Goal: Transaction & Acquisition: Purchase product/service

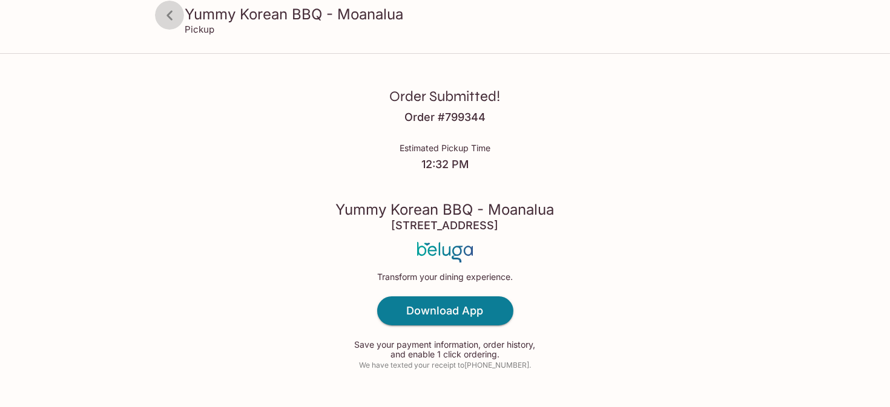
click at [168, 18] on icon at bounding box center [169, 15] width 21 height 21
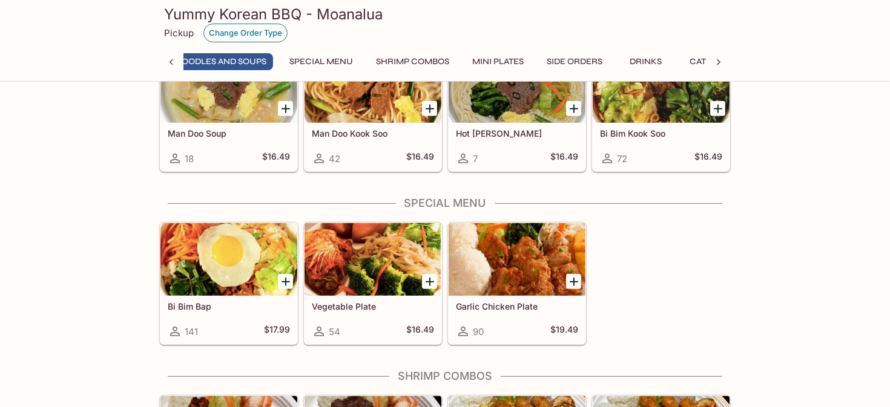
scroll to position [0, 289]
click at [257, 33] on button "Change Order Type" at bounding box center [245, 33] width 84 height 19
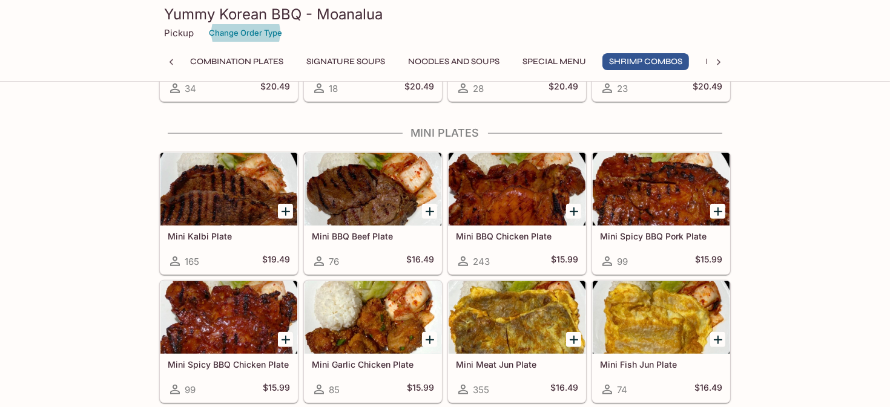
scroll to position [1406, 0]
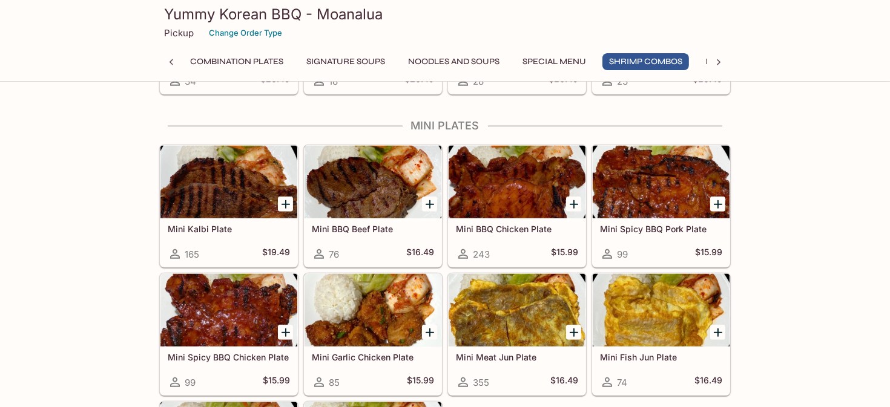
click at [780, 165] on div "Entrees Kalbi Plate 268 $25.49 BBQ Beef Plate 97 $20.49 BBQ Chicken Plate 369 $…" at bounding box center [445, 405] width 890 height 3421
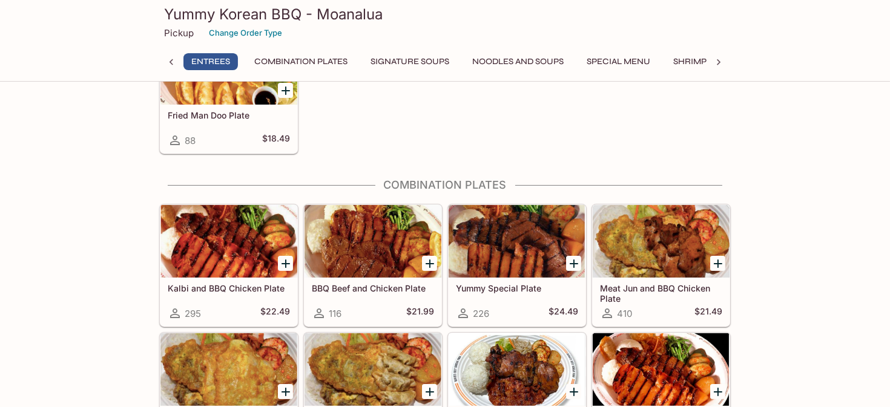
scroll to position [423, 0]
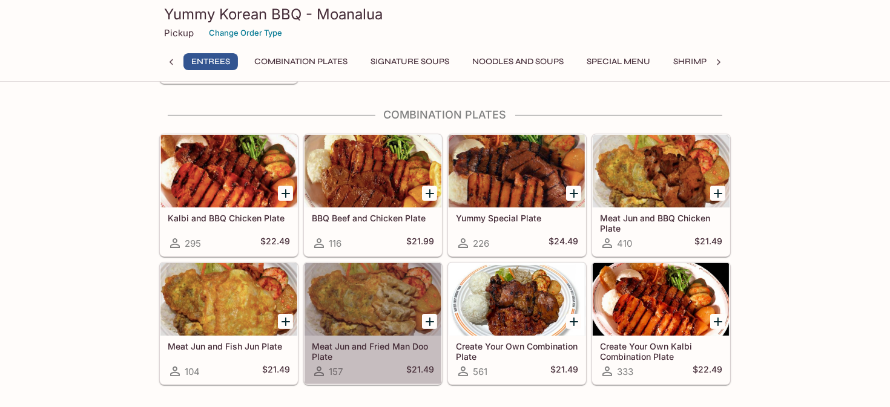
click at [378, 297] on div at bounding box center [373, 299] width 137 height 73
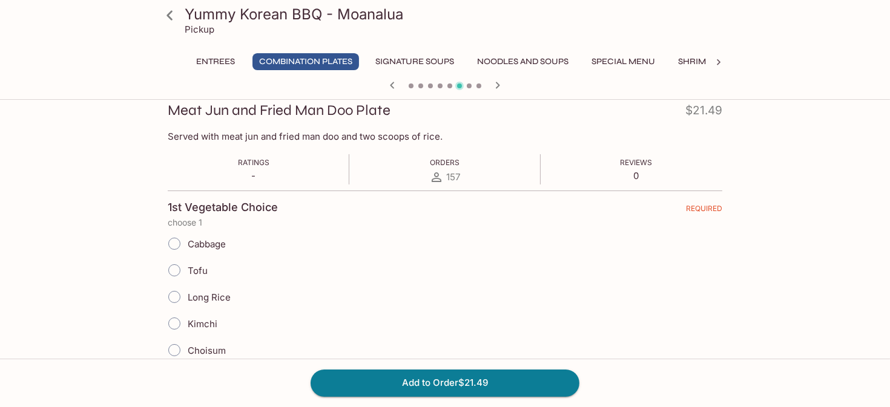
scroll to position [182, 0]
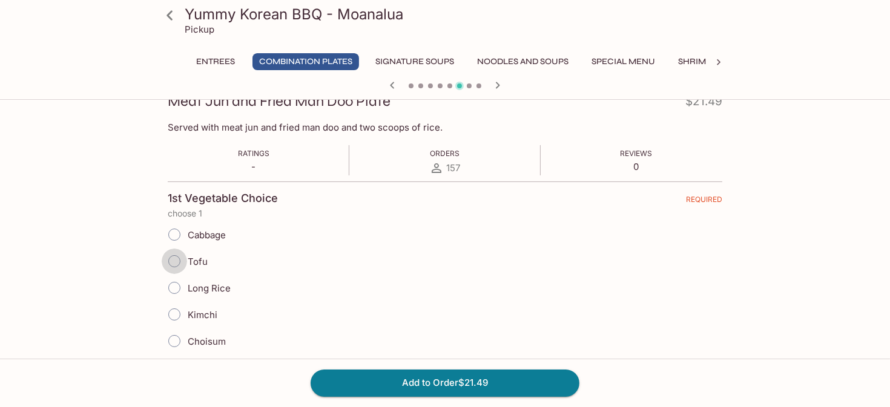
click at [177, 259] on input "Tofu" at bounding box center [174, 261] width 25 height 25
radio input "true"
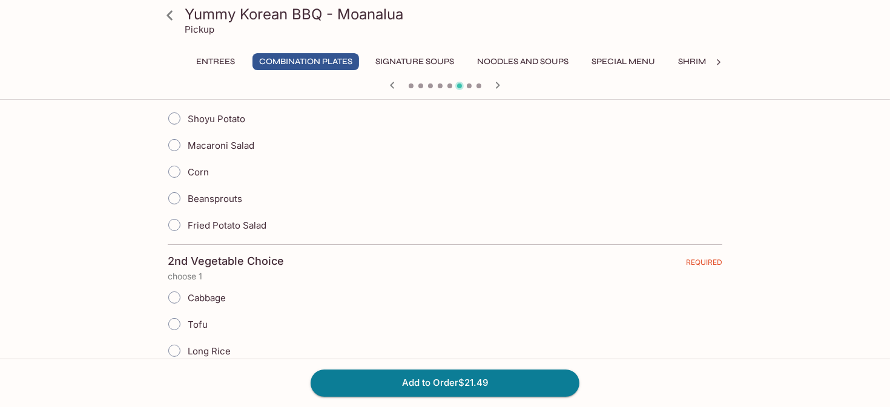
scroll to position [545, 0]
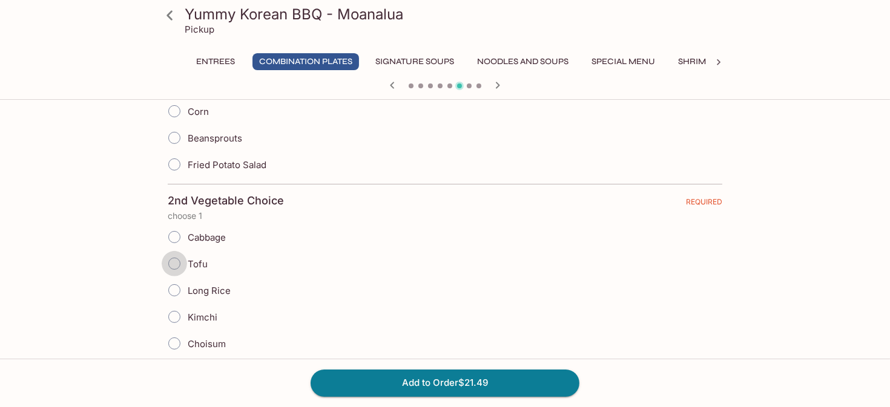
click at [175, 263] on input "Tofu" at bounding box center [174, 263] width 25 height 25
radio input "true"
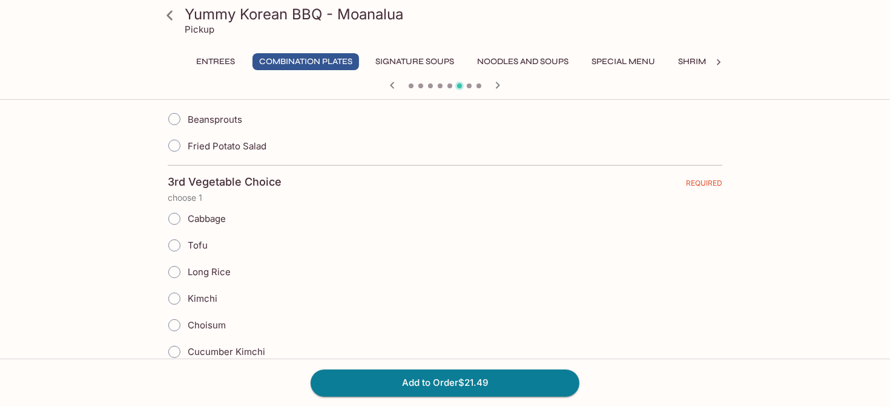
scroll to position [969, 0]
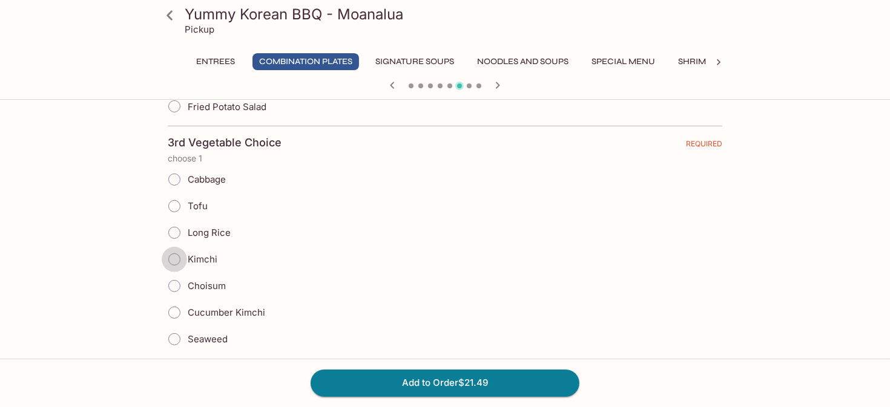
click at [179, 250] on input "Kimchi" at bounding box center [174, 259] width 25 height 25
radio input "true"
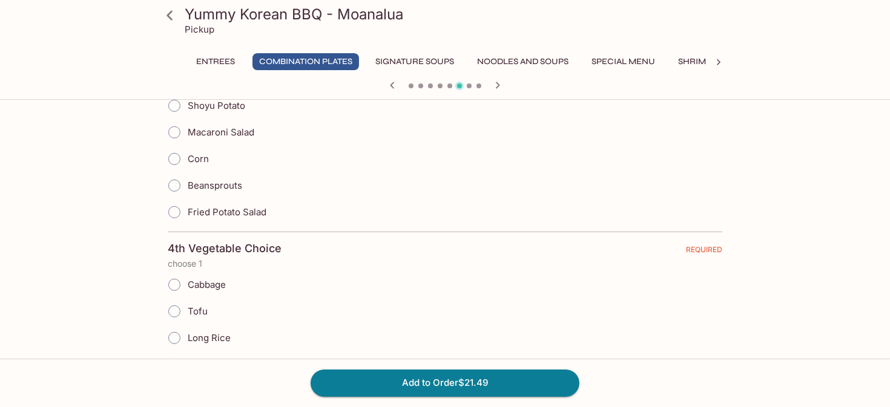
scroll to position [1271, 0]
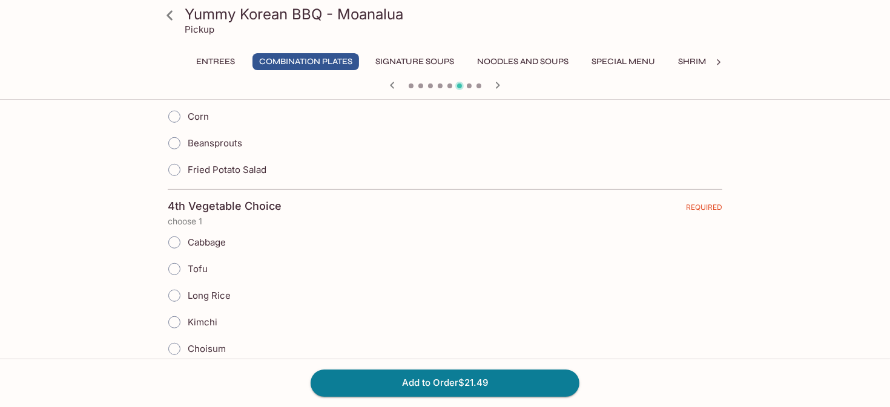
click at [175, 257] on input "Tofu" at bounding box center [174, 269] width 25 height 25
radio input "true"
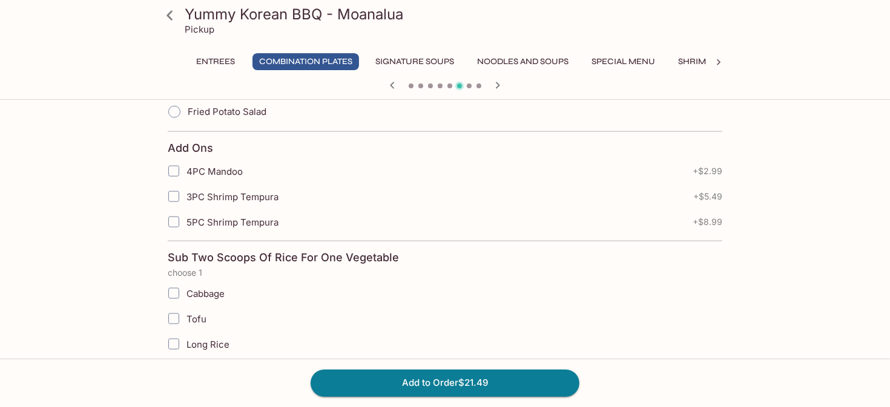
scroll to position [1756, 0]
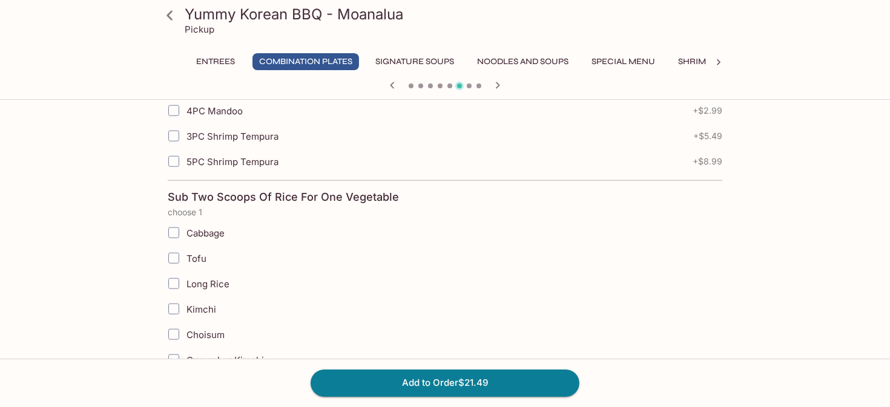
click at [171, 297] on input "Kimchi" at bounding box center [174, 309] width 24 height 24
checkbox input "true"
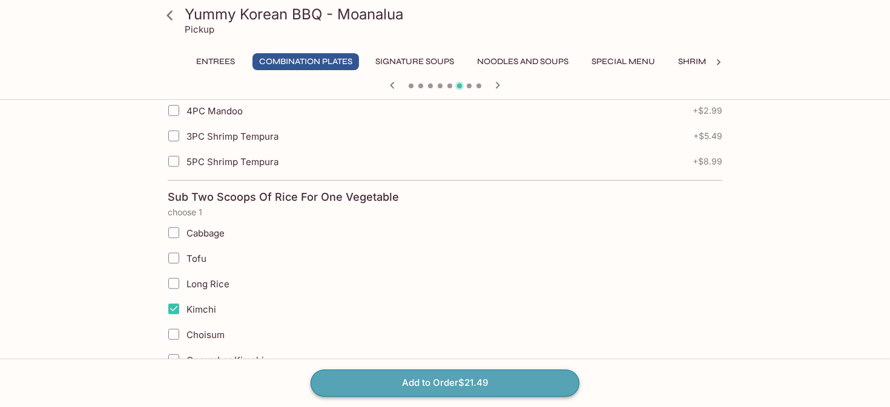
click at [434, 378] on button "Add to Order $21.49" at bounding box center [445, 383] width 269 height 27
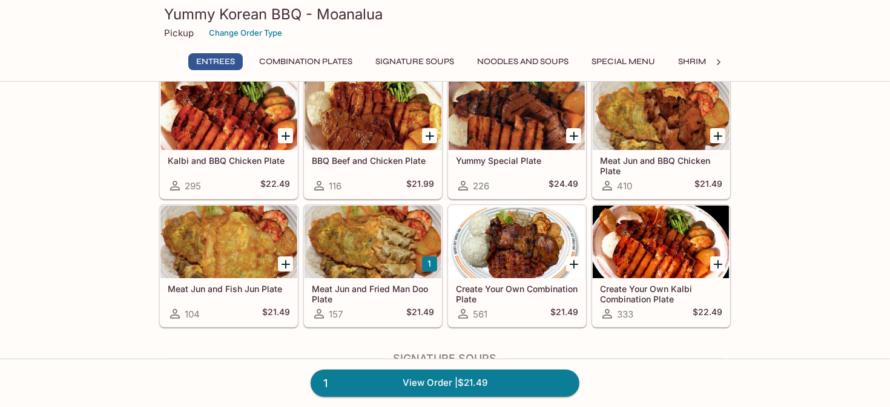
scroll to position [423, 0]
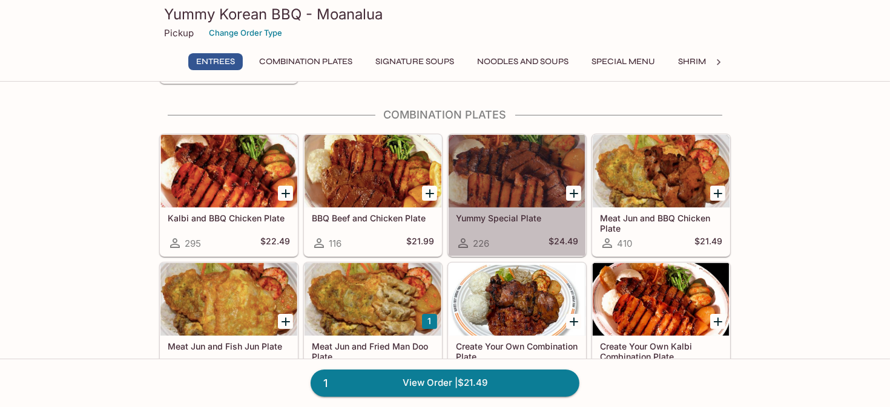
click at [512, 172] on div at bounding box center [517, 171] width 137 height 73
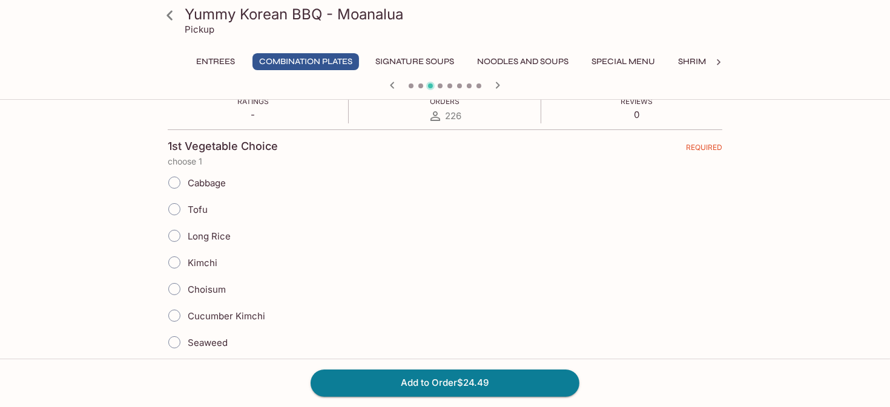
scroll to position [242, 0]
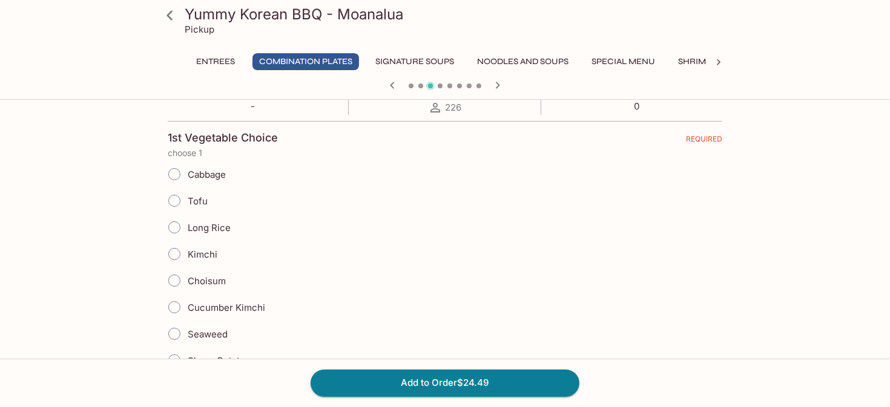
click at [182, 281] on input "Choisum" at bounding box center [174, 280] width 25 height 25
radio input "true"
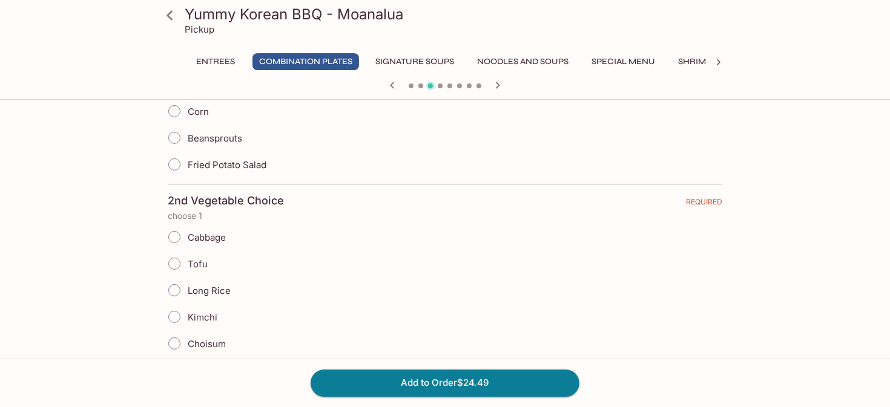
scroll to position [605, 0]
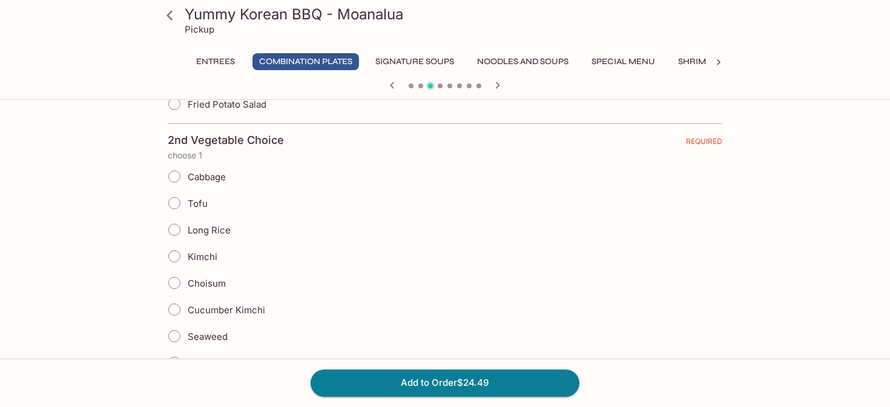
click at [177, 257] on input "Kimchi" at bounding box center [174, 256] width 25 height 25
radio input "true"
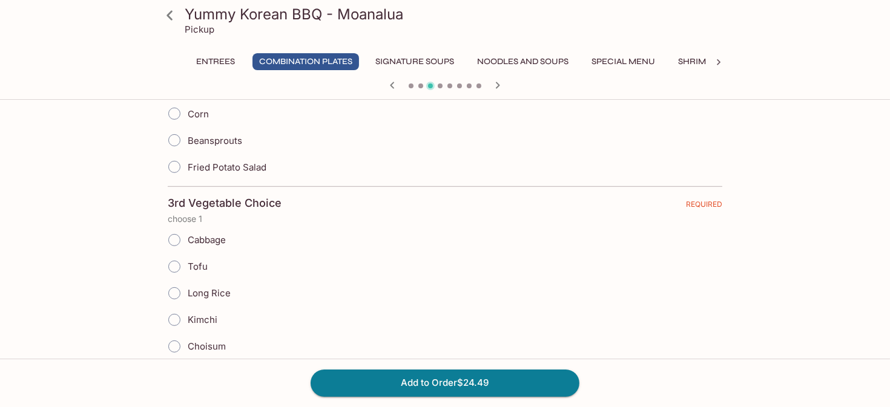
scroll to position [969, 0]
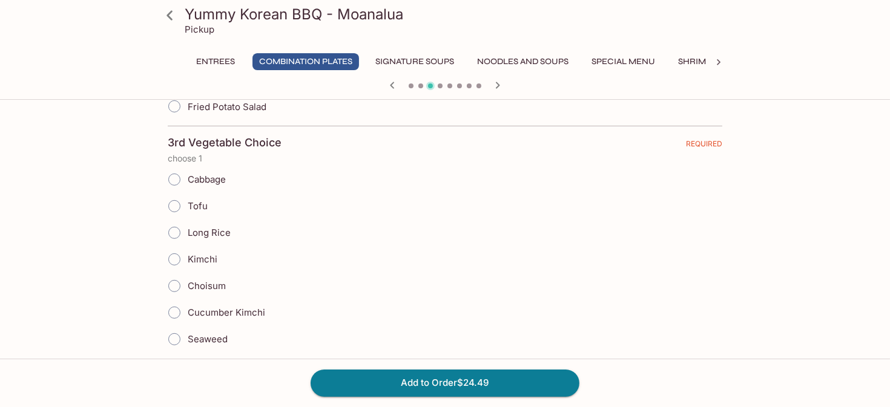
click at [177, 257] on input "Kimchi" at bounding box center [174, 259] width 25 height 25
radio input "true"
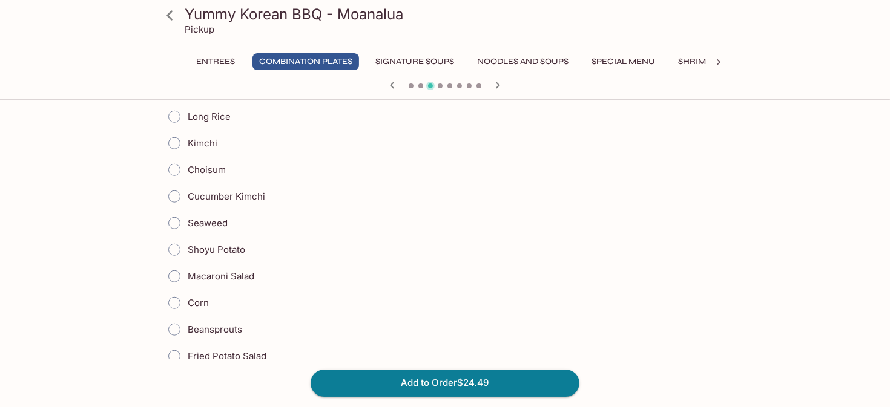
scroll to position [1453, 0]
click at [177, 262] on input "Macaroni Salad" at bounding box center [174, 274] width 25 height 25
radio input "true"
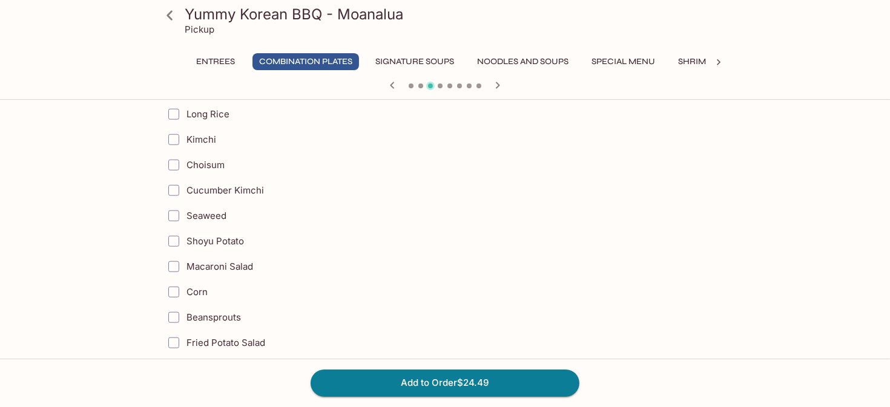
scroll to position [1816, 0]
click at [173, 280] on input "Corn" at bounding box center [174, 292] width 24 height 24
checkbox input "true"
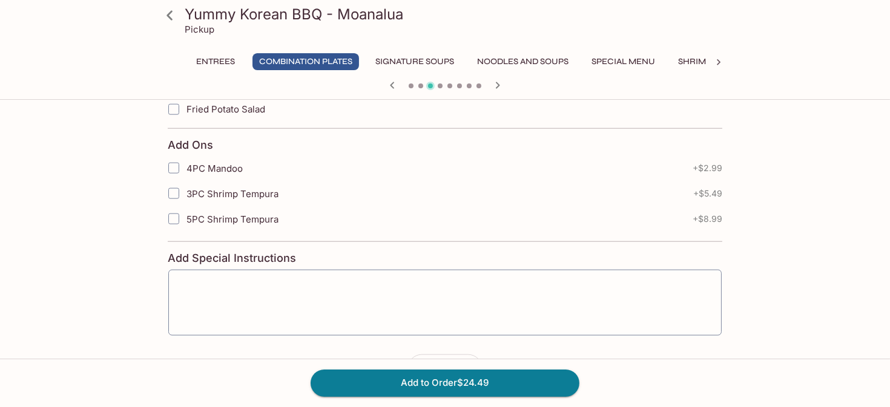
scroll to position [2059, 0]
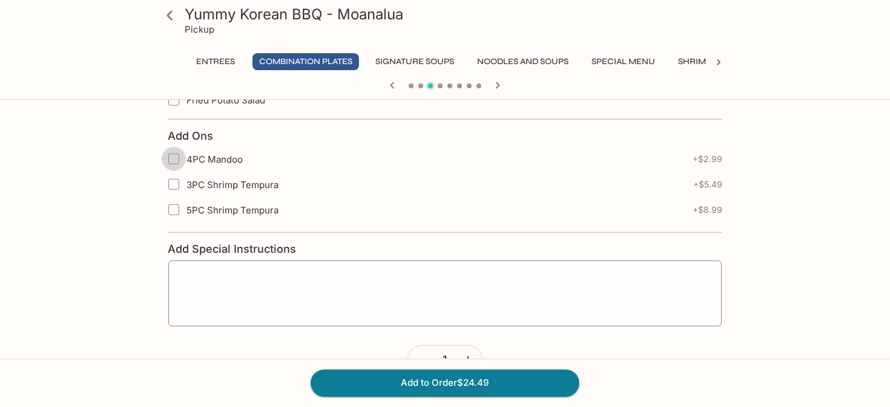
click at [179, 147] on input "4PC Mandoo" at bounding box center [174, 159] width 24 height 24
checkbox input "true"
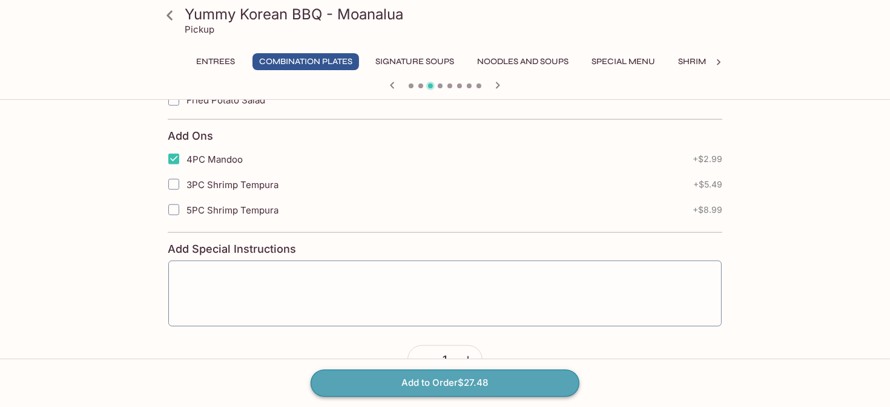
click at [469, 378] on button "Add to Order $27.48" at bounding box center [445, 383] width 269 height 27
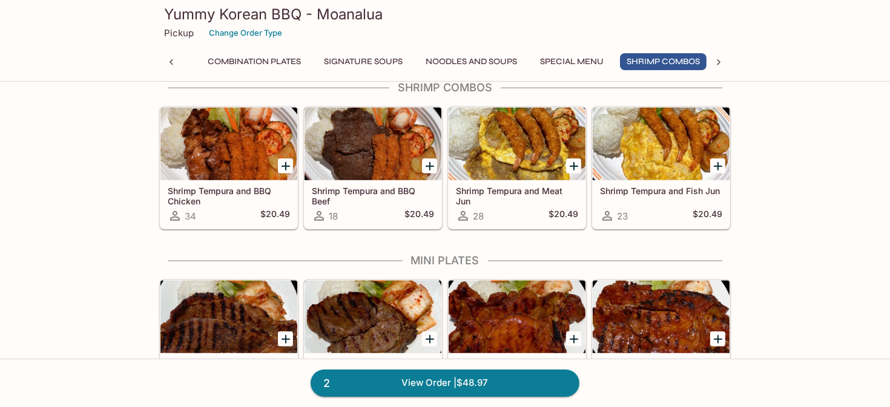
scroll to position [0, 55]
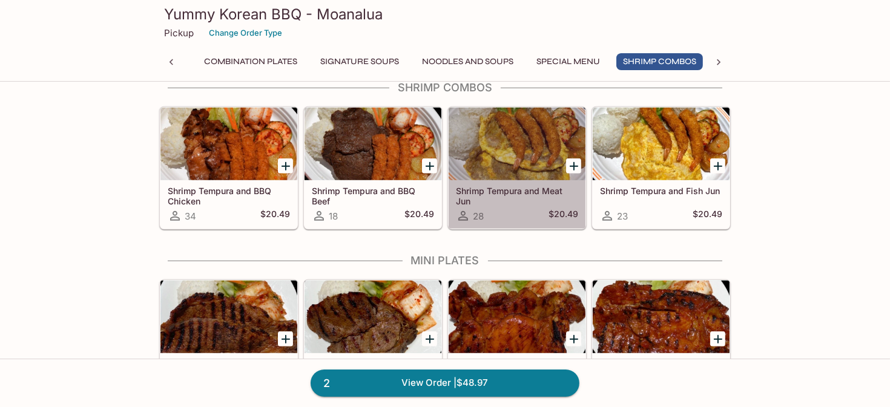
click at [523, 151] on div at bounding box center [517, 144] width 137 height 73
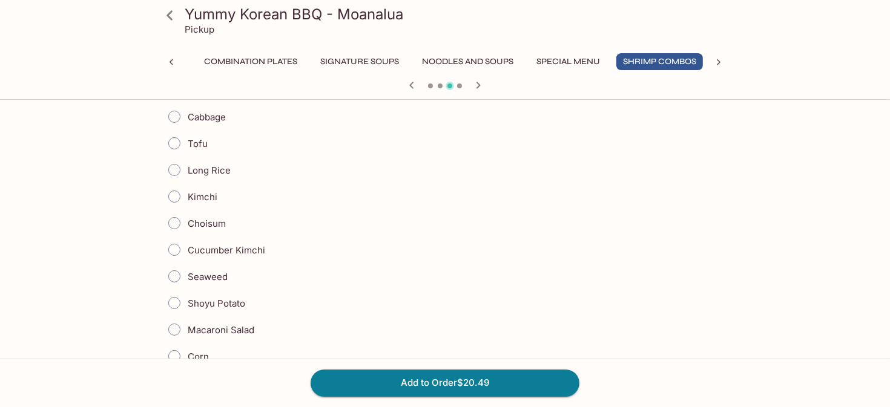
scroll to position [303, 0]
click at [173, 297] on input "Shoyu Potato" at bounding box center [174, 300] width 25 height 25
radio input "true"
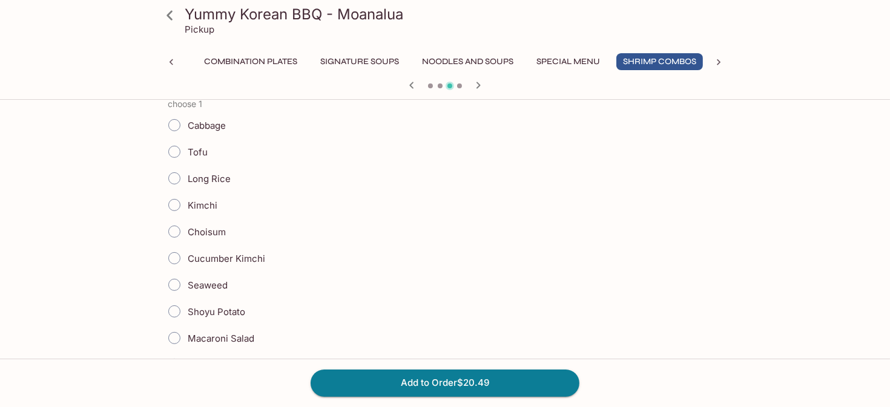
scroll to position [665, 0]
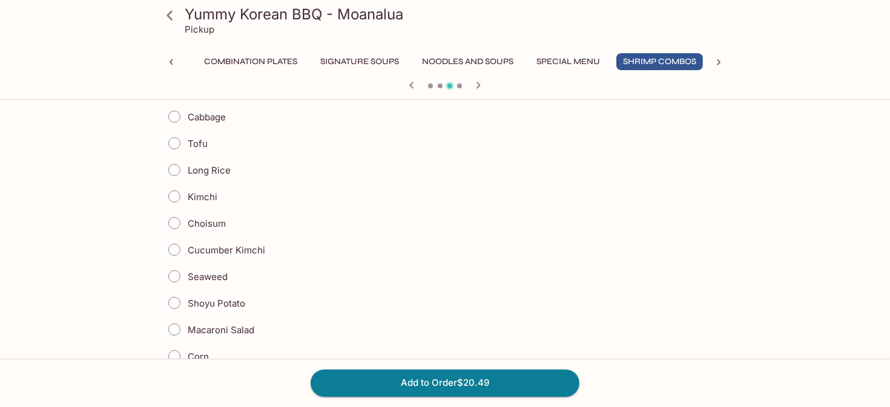
click at [173, 297] on input "Shoyu Potato" at bounding box center [174, 303] width 25 height 25
radio input "true"
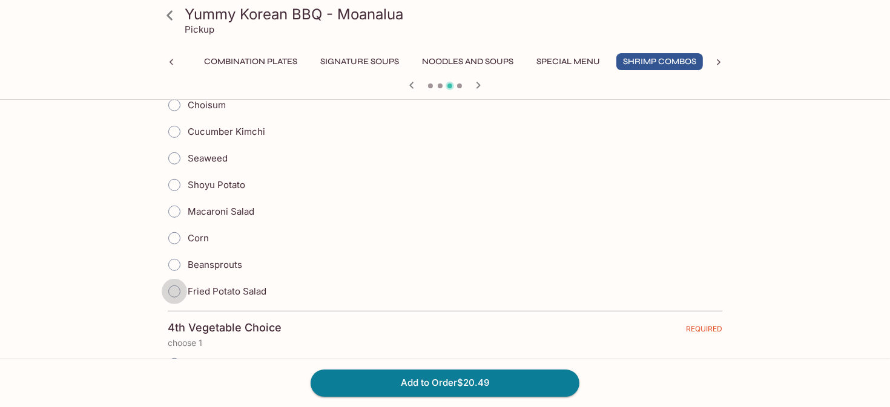
click at [176, 285] on input "Fried Potato Salad" at bounding box center [174, 291] width 25 height 25
radio input "true"
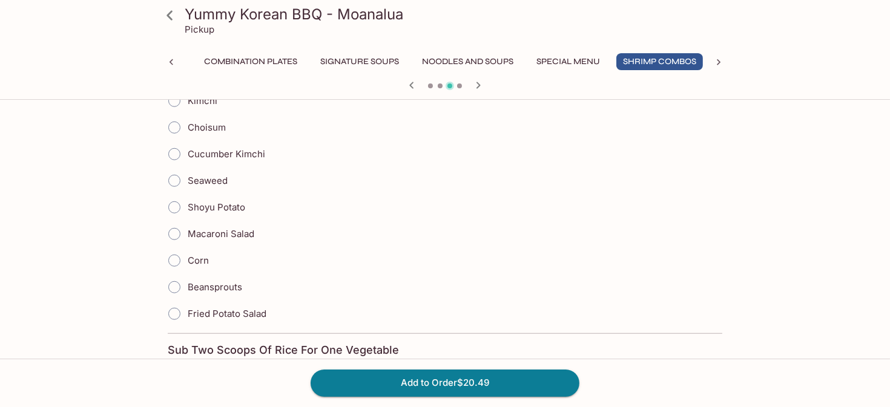
scroll to position [1514, 0]
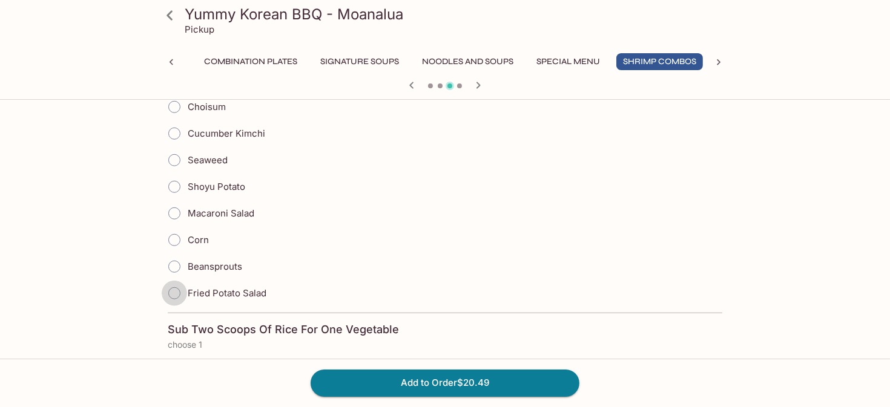
click at [176, 285] on input "Fried Potato Salad" at bounding box center [174, 293] width 25 height 25
radio input "true"
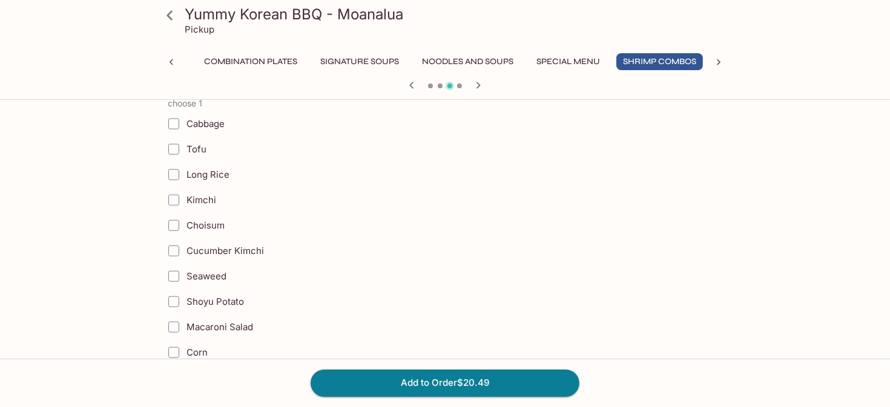
scroll to position [1756, 0]
click at [176, 289] on input "Shoyu Potato" at bounding box center [174, 301] width 24 height 24
checkbox input "true"
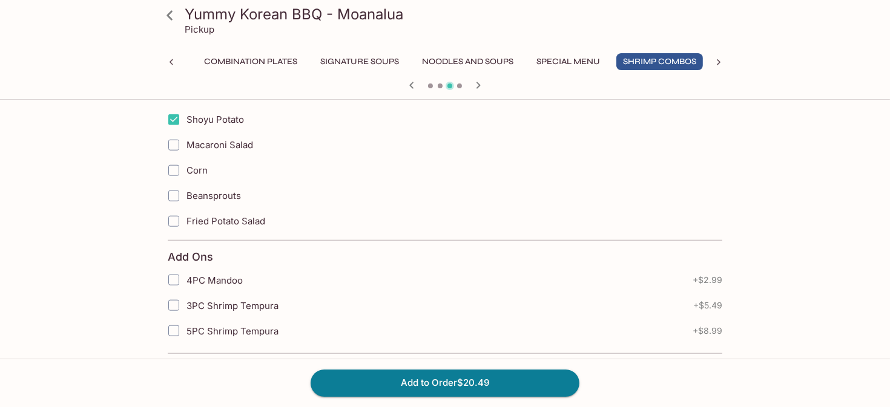
scroll to position [1998, 0]
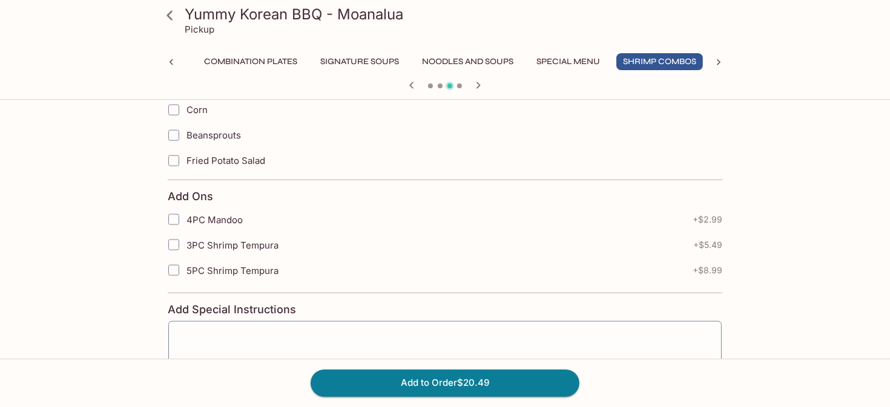
click at [172, 208] on input "4PC Mandoo" at bounding box center [174, 220] width 24 height 24
checkbox input "true"
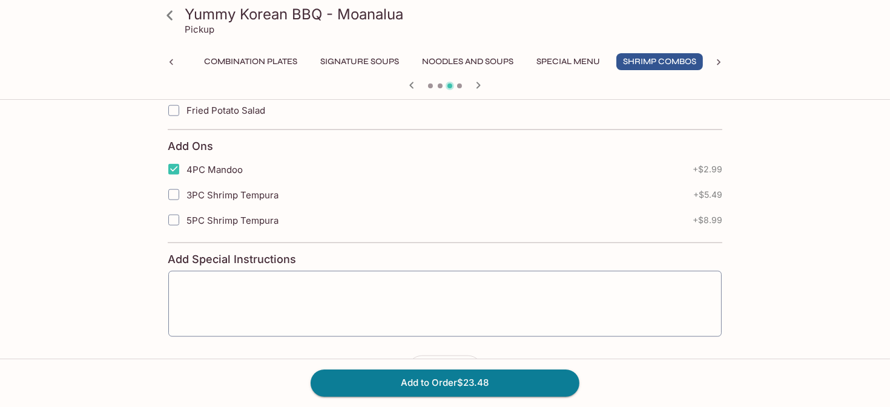
scroll to position [2072, 0]
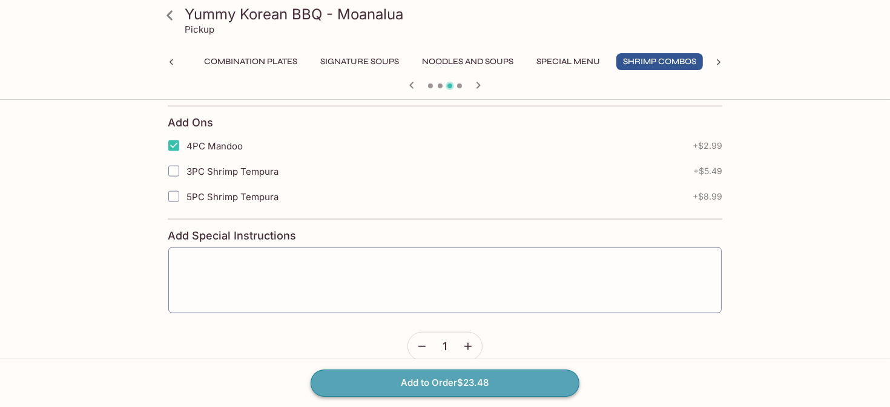
click at [438, 382] on button "Add to Order $23.48" at bounding box center [445, 383] width 269 height 27
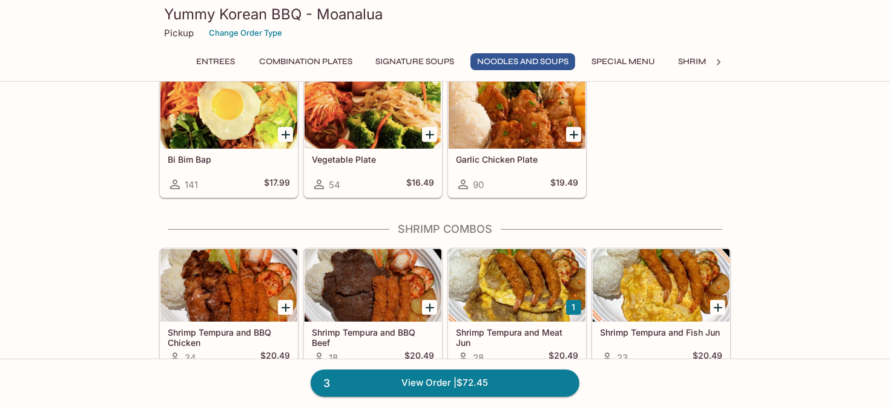
scroll to position [1150, 0]
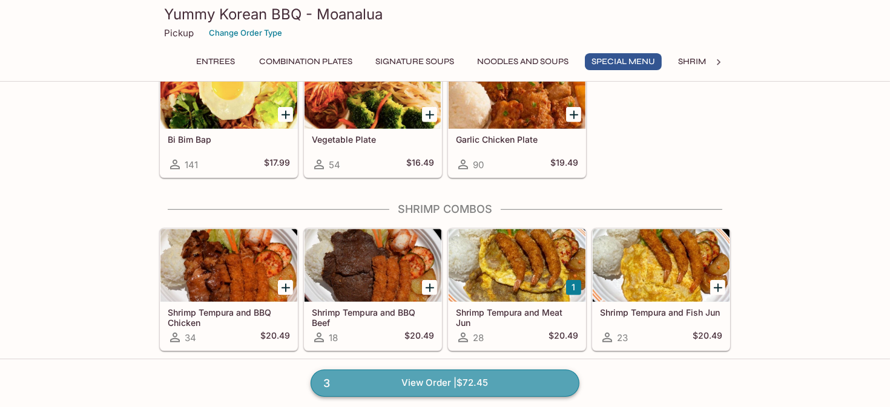
click at [427, 384] on link "3 View Order | $72.45" at bounding box center [445, 383] width 269 height 27
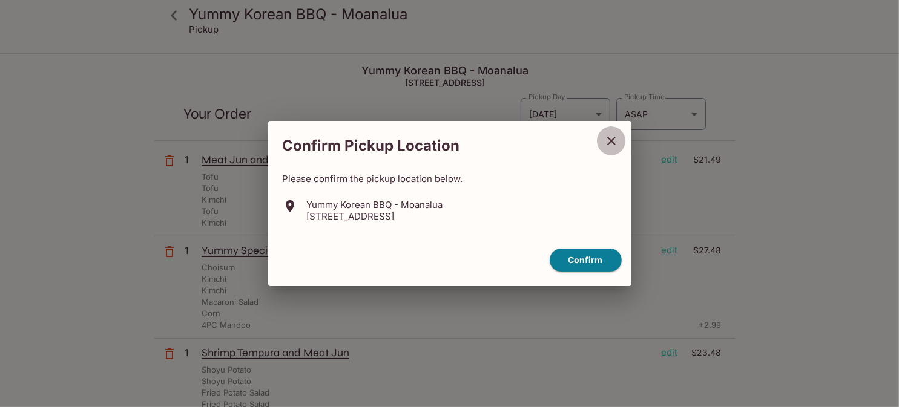
click at [611, 136] on icon "close" at bounding box center [611, 141] width 15 height 15
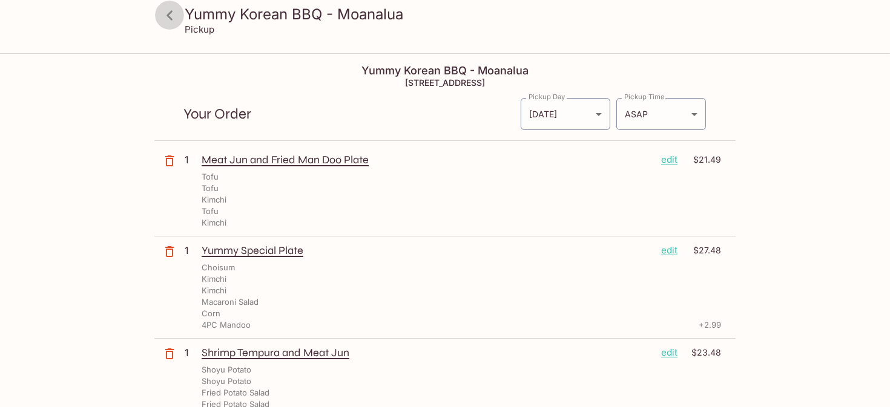
click at [173, 18] on icon at bounding box center [169, 15] width 21 height 21
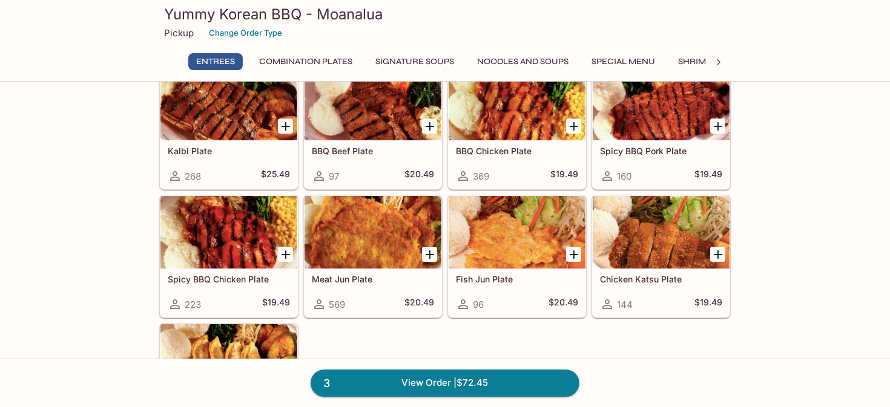
scroll to position [363, 0]
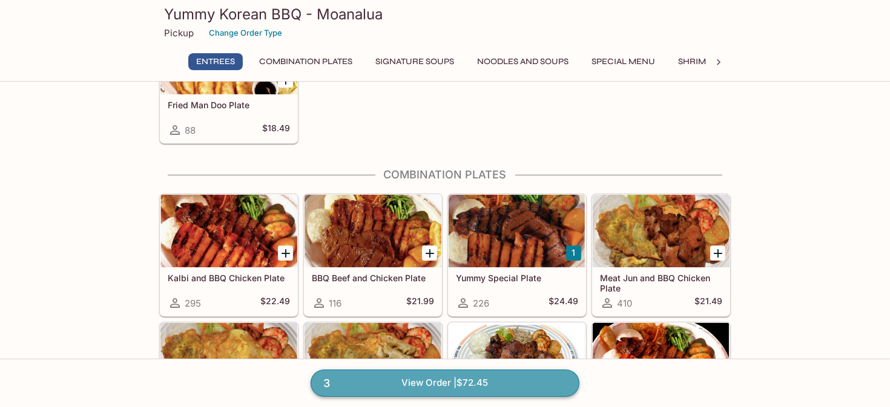
click at [417, 376] on link "3 View Order | $72.45" at bounding box center [445, 383] width 269 height 27
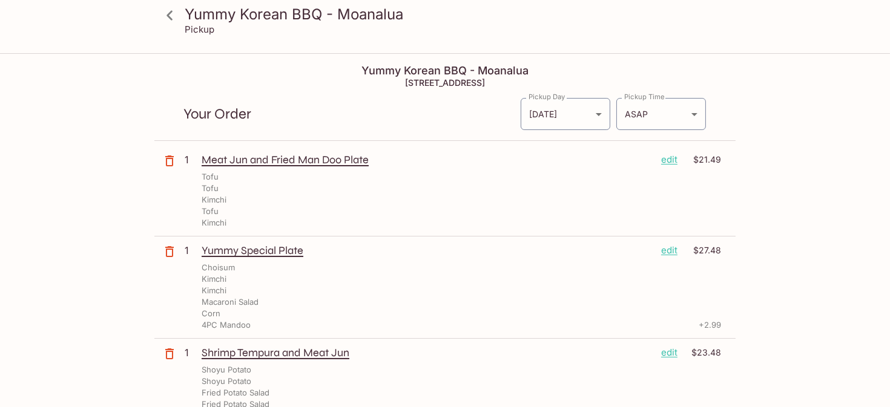
click at [669, 160] on p "edit" at bounding box center [669, 159] width 16 height 13
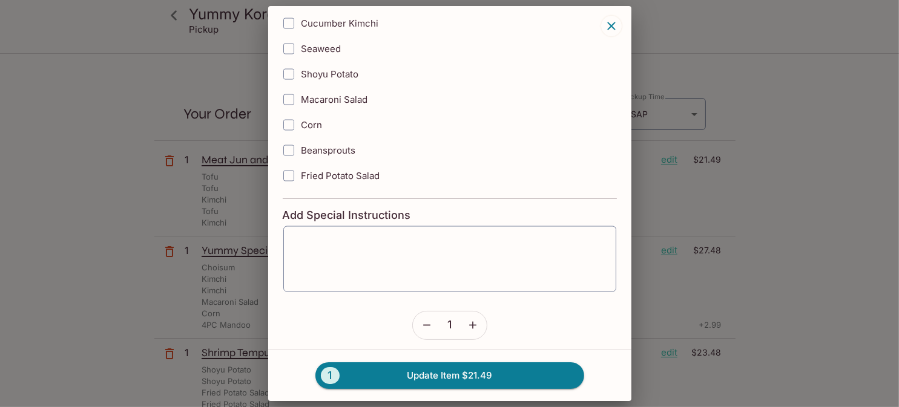
scroll to position [1854, 0]
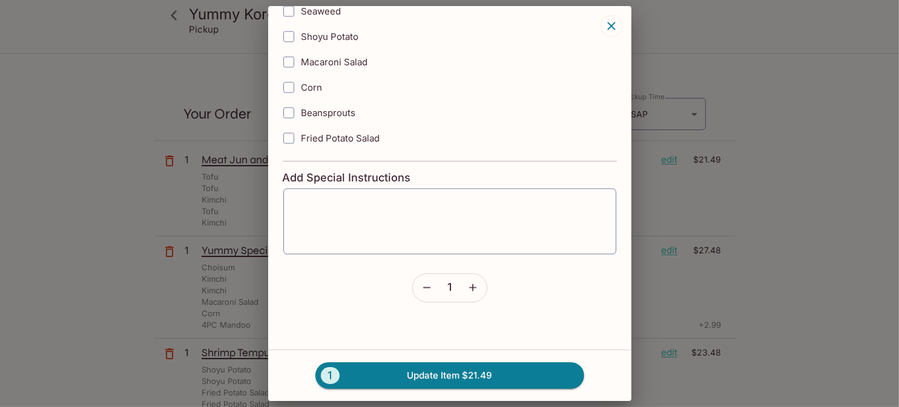
click at [421, 282] on icon "button" at bounding box center [427, 288] width 12 height 12
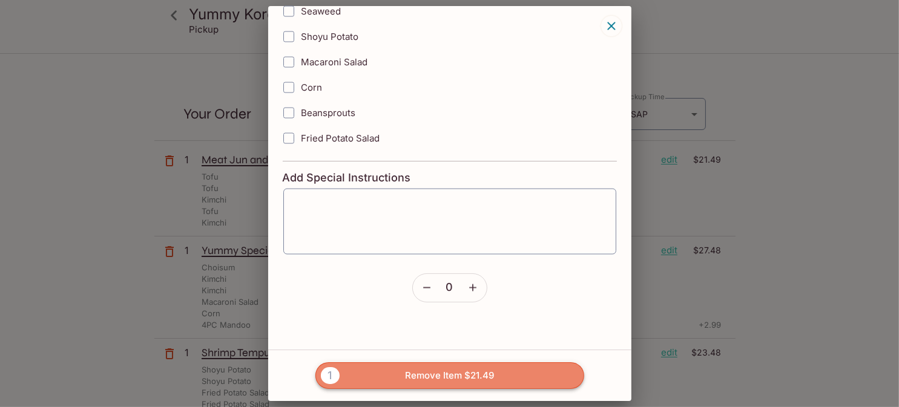
click at [480, 373] on button "1 Remove Item $21.49" at bounding box center [449, 376] width 269 height 27
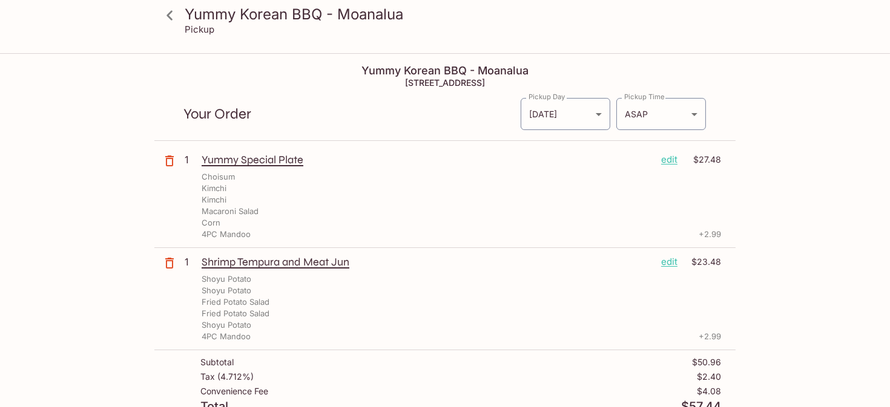
click at [671, 159] on p "edit" at bounding box center [669, 159] width 16 height 13
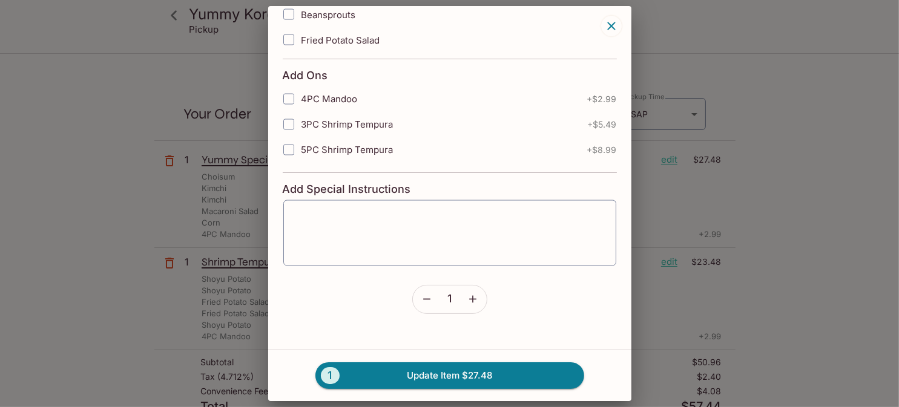
scroll to position [1865, 0]
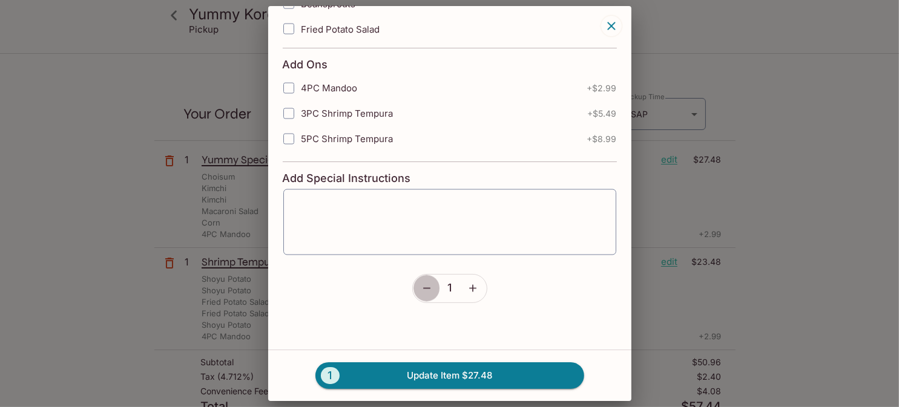
click at [421, 283] on icon "button" at bounding box center [427, 289] width 12 height 12
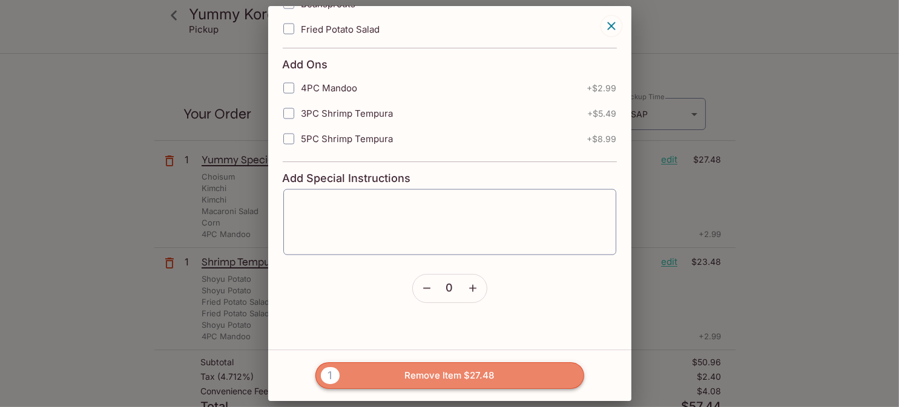
click at [460, 377] on button "1 Remove Item $27.48" at bounding box center [449, 376] width 269 height 27
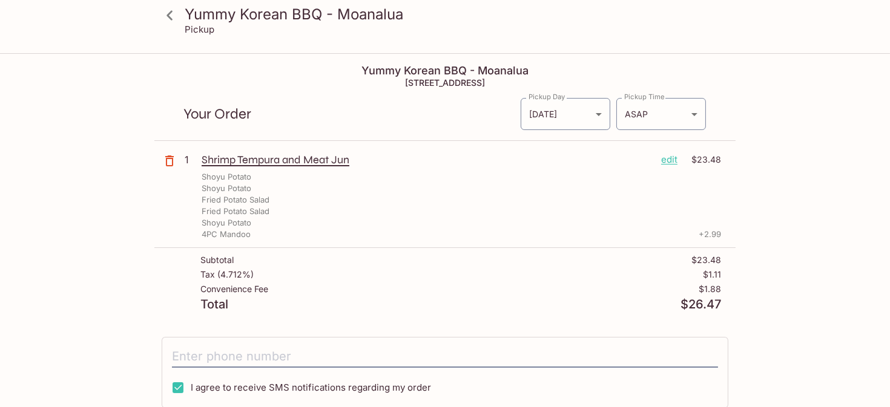
click at [673, 158] on p "edit" at bounding box center [669, 159] width 16 height 13
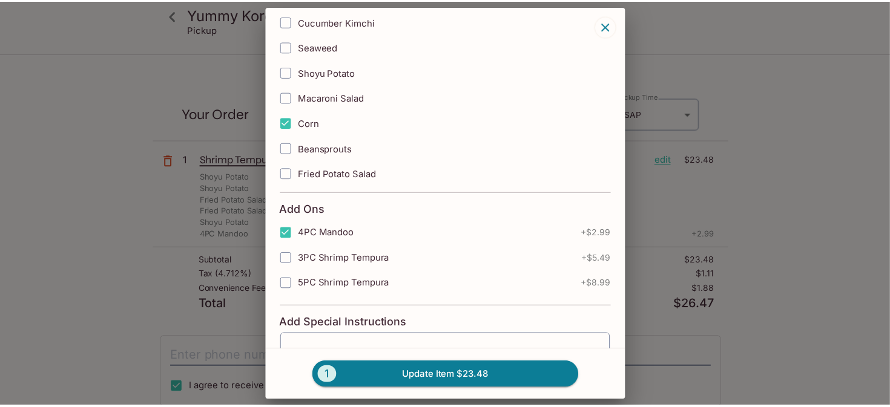
scroll to position [1854, 0]
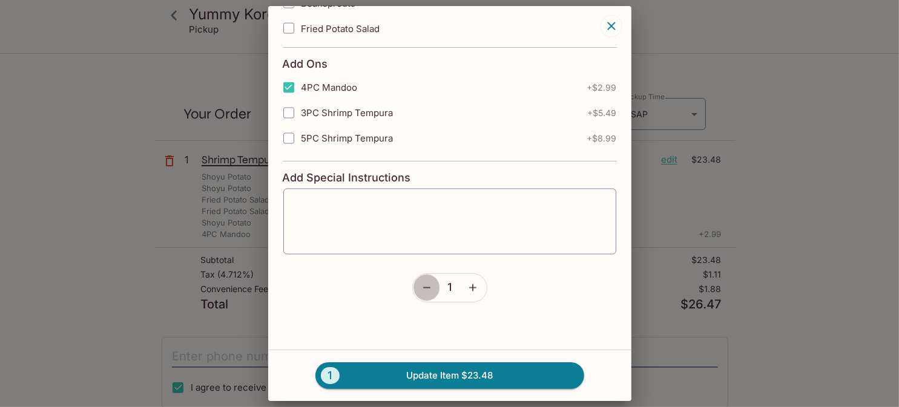
click at [421, 282] on icon "button" at bounding box center [427, 288] width 12 height 12
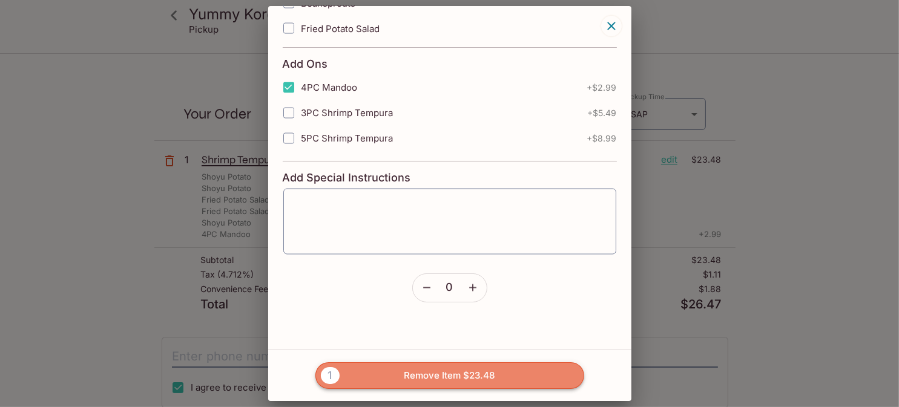
click at [426, 371] on button "1 Remove Item $23.48" at bounding box center [449, 376] width 269 height 27
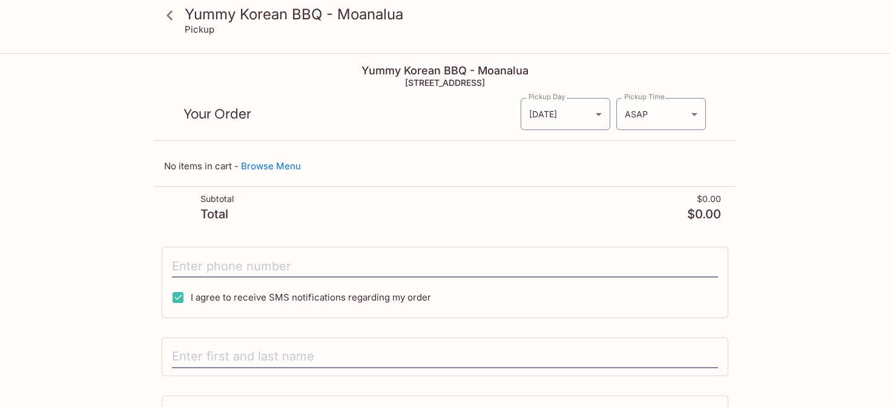
click at [799, 268] on div "Yummy Korean BBQ - Moanalua Pickup Yummy Korean BBQ - Moanalua [STREET_ADDRESS]…" at bounding box center [445, 280] width 775 height 453
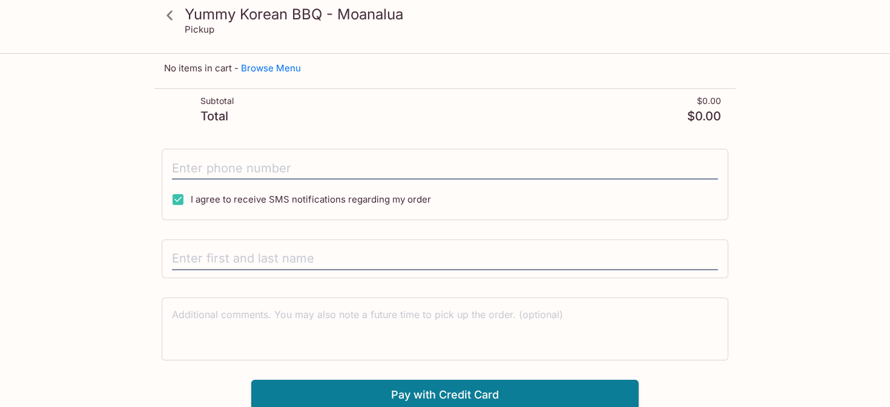
scroll to position [0, 0]
